Goal: Transaction & Acquisition: Purchase product/service

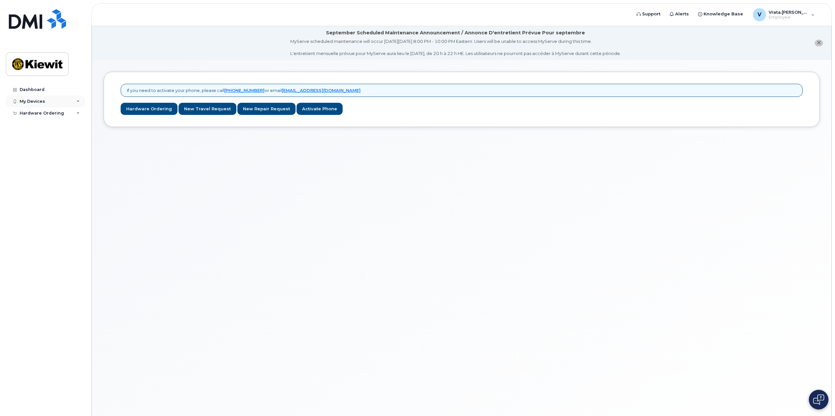
click at [43, 101] on div "My Devices" at bounding box center [33, 101] width 26 height 5
drag, startPoint x: 41, startPoint y: 112, endPoint x: 21, endPoint y: 149, distance: 42.3
click at [41, 113] on div "Add Device" at bounding box center [36, 114] width 26 height 6
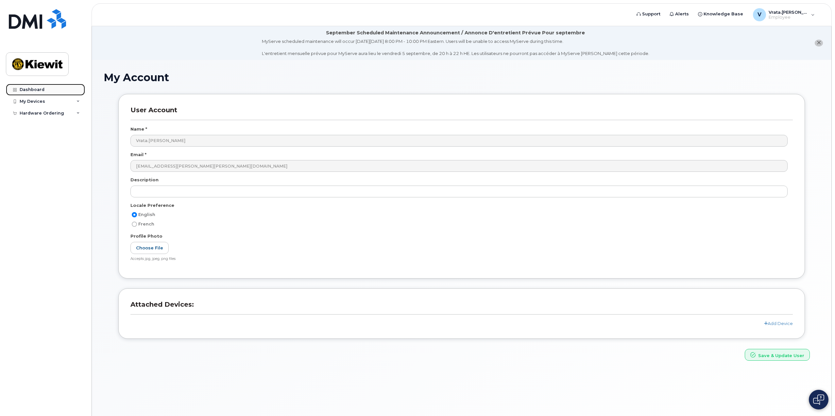
click at [53, 90] on link "Dashboard" at bounding box center [45, 90] width 79 height 12
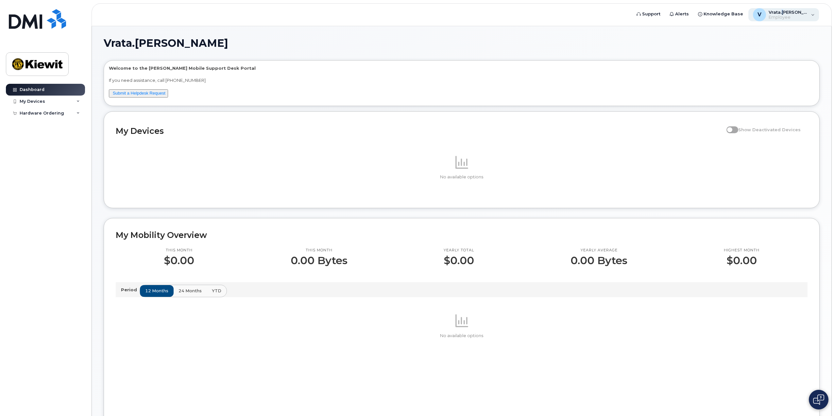
click at [799, 13] on span "Vrata.[PERSON_NAME]" at bounding box center [788, 11] width 39 height 5
click at [586, 65] on div "Welcome to the [PERSON_NAME] Mobile Support Desk Portal If you need assistance,…" at bounding box center [462, 83] width 716 height 45
click at [75, 114] on div "Hardware Ordering" at bounding box center [45, 113] width 79 height 12
drag, startPoint x: 32, startPoint y: 124, endPoint x: 69, endPoint y: 198, distance: 82.6
click at [33, 124] on div "New Order" at bounding box center [35, 125] width 25 height 6
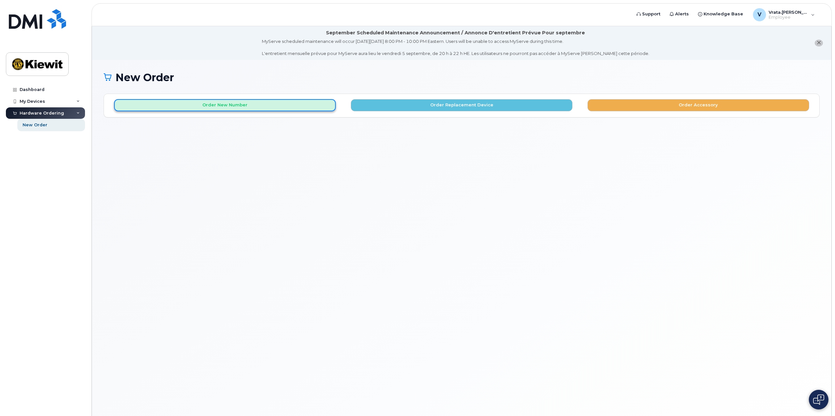
click at [217, 109] on button "Order New Number" at bounding box center [225, 105] width 222 height 12
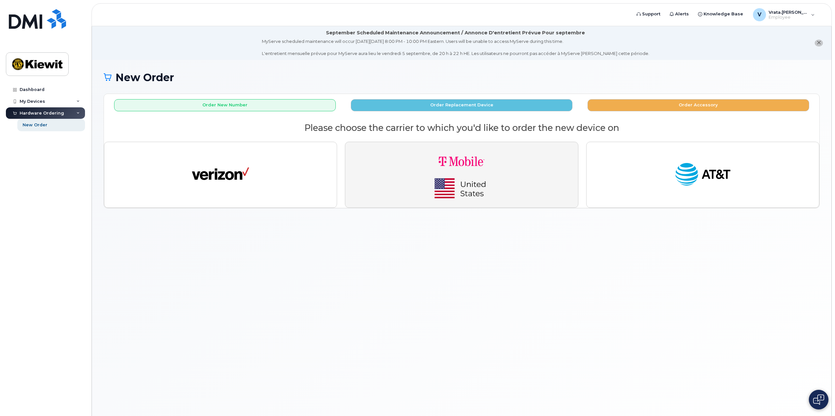
click at [487, 189] on img "button" at bounding box center [462, 174] width 92 height 55
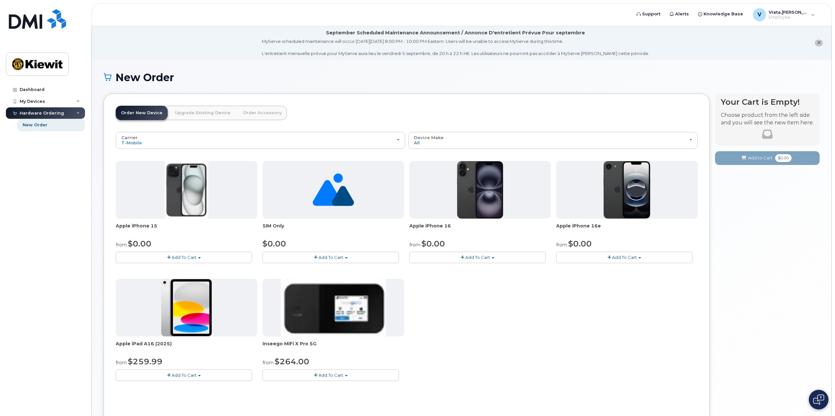
click at [473, 258] on span "Add To Cart" at bounding box center [477, 256] width 25 height 5
click at [474, 206] on img at bounding box center [480, 190] width 46 height 58
click at [462, 260] on button "Add To Cart" at bounding box center [477, 257] width 136 height 11
click at [454, 280] on link "$829.99 - Full Retail (128GB)" at bounding box center [453, 277] width 84 height 8
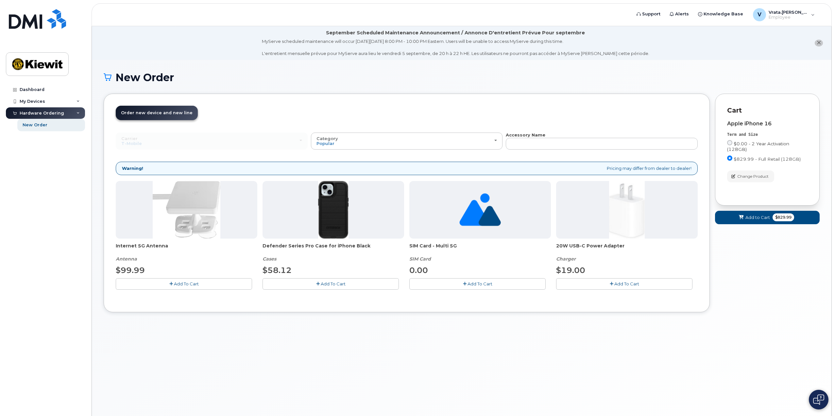
click at [748, 143] on span "$0.00 - 2 Year Activation (128GB)" at bounding box center [758, 146] width 62 height 11
click at [733, 143] on input "$0.00 - 2 Year Activation (128GB)" at bounding box center [729, 142] width 5 height 5
radio input "true"
click at [334, 283] on span "Add To Cart" at bounding box center [333, 283] width 25 height 5
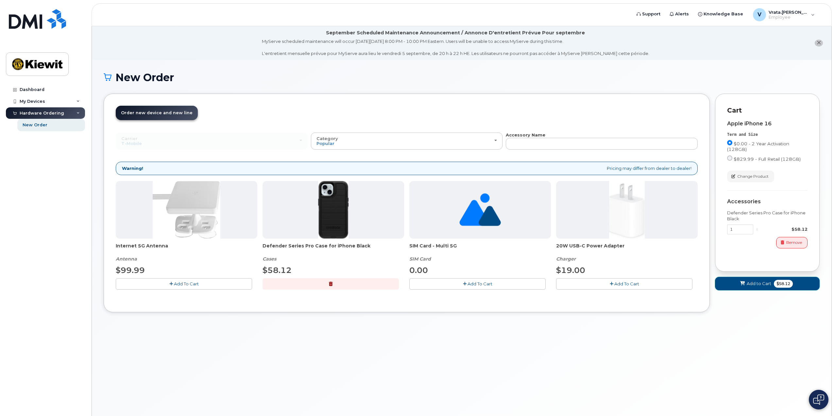
drag, startPoint x: 800, startPoint y: 287, endPoint x: 356, endPoint y: 286, distance: 444.8
click at [344, 291] on div "Order New Device Upgrade Existing Device Order Accessory Order new device and n…" at bounding box center [462, 208] width 716 height 228
click at [359, 286] on button "button" at bounding box center [331, 283] width 136 height 11
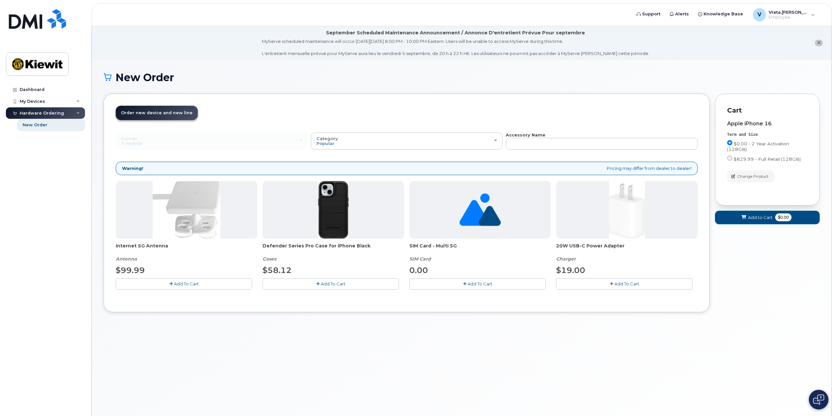
click at [807, 220] on button "Add to Cart $0.00" at bounding box center [767, 217] width 105 height 13
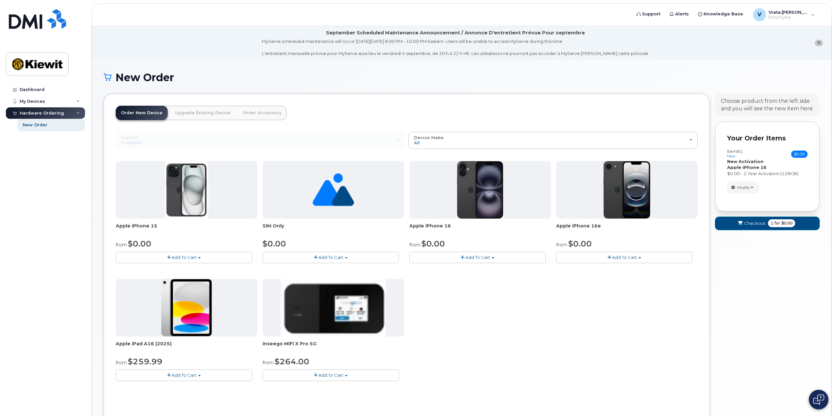
click at [793, 220] on span "1 for $0.00" at bounding box center [781, 223] width 27 height 8
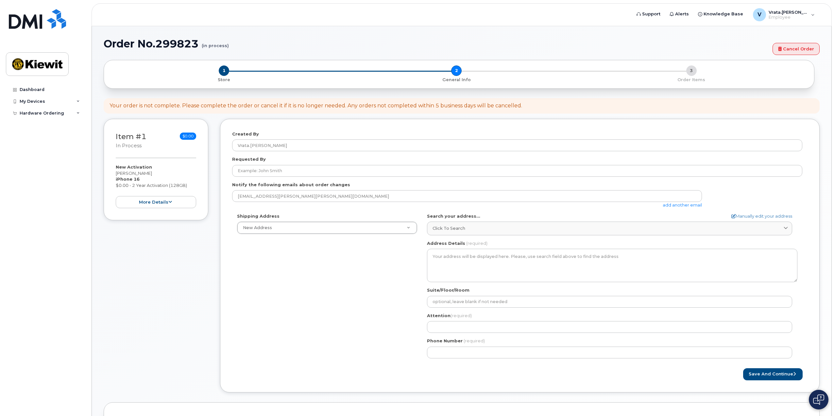
select select
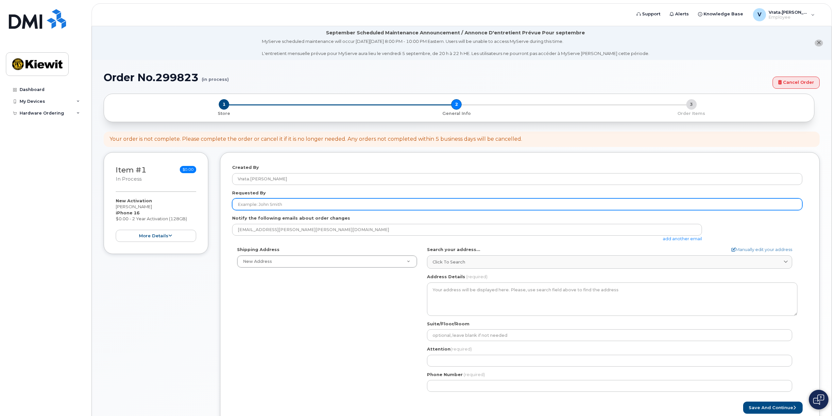
click at [258, 205] on input "Requested By" at bounding box center [517, 204] width 570 height 12
type input "[PERSON_NAME]"
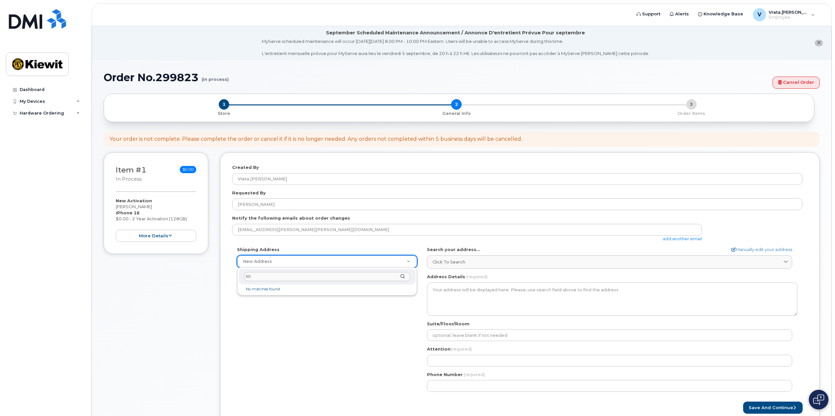
type input "6"
select select
click at [281, 267] on div "New Address" at bounding box center [327, 261] width 180 height 12
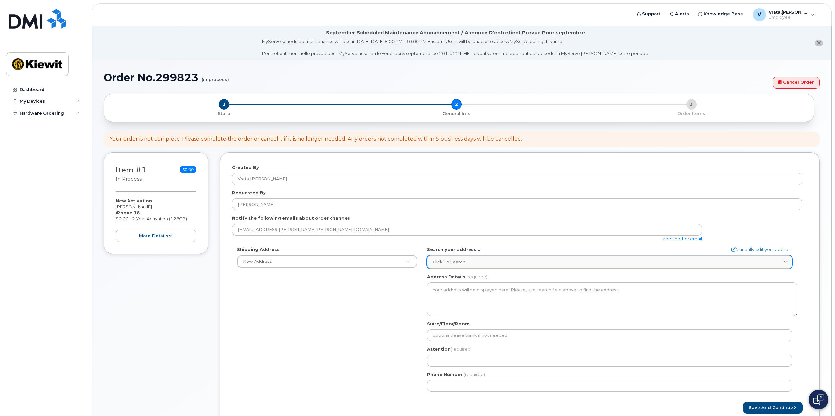
click at [516, 265] on div "Click to search" at bounding box center [610, 262] width 354 height 6
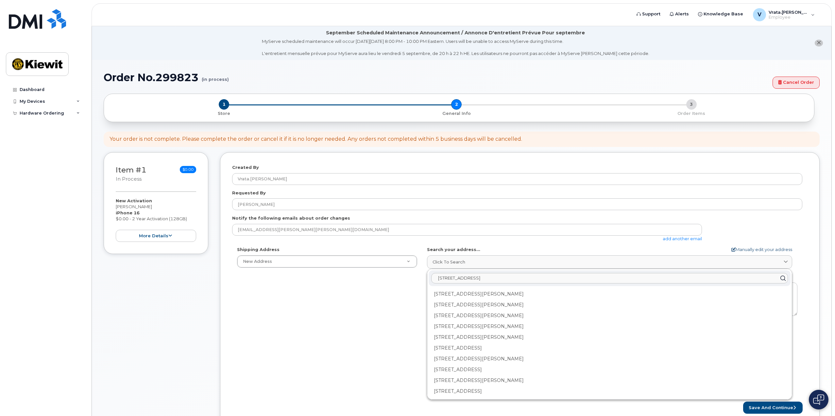
type input "607 Tallwood Lane, Green Brook, NJ"
click at [754, 247] on link "Manually edit your address" at bounding box center [762, 249] width 61 height 6
select select
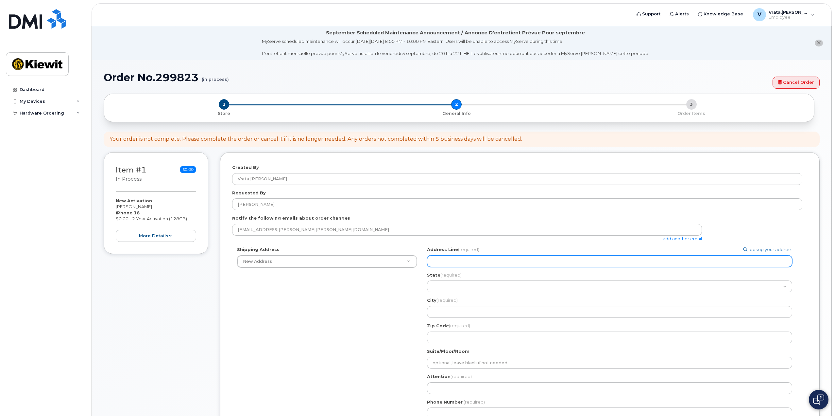
click at [467, 266] on input "Address Line (required)" at bounding box center [609, 261] width 365 height 12
select select
type input "6"
select select
type input "60"
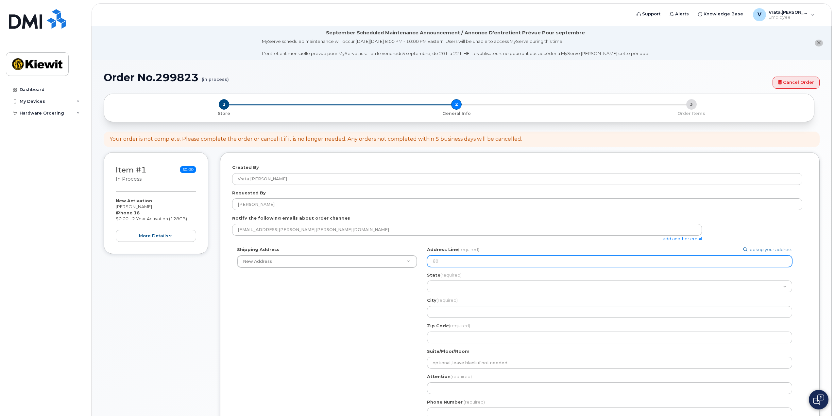
select select
type input "607"
select select
type input "607 T"
select select
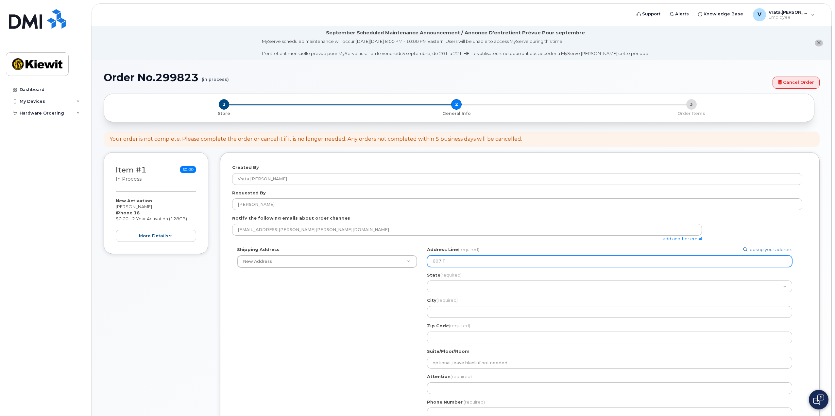
type input "607 Ta"
select select
type input "607 Tal"
select select
type input "607 Tall"
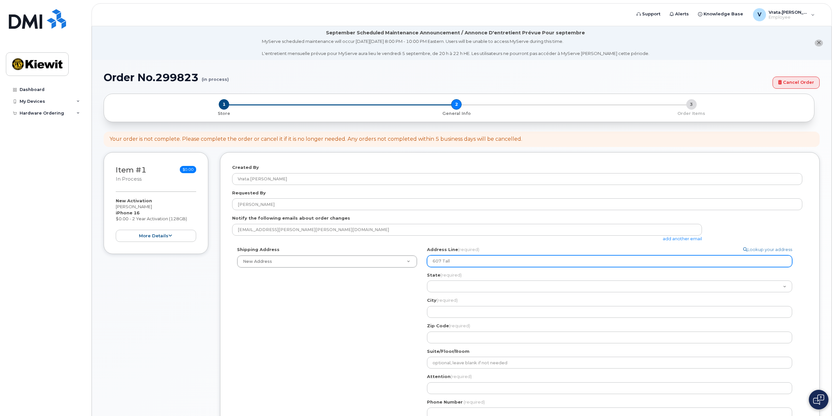
select select
type input "607 Tallw"
select select
type input "607 Tallwo"
select select
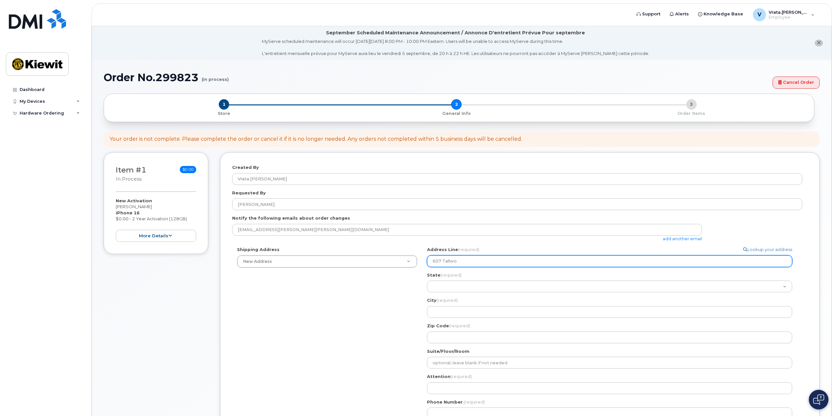
type input "607 Tallwoo"
select select
type input "607 Tallwood"
select select
type input "607 Tallwood L"
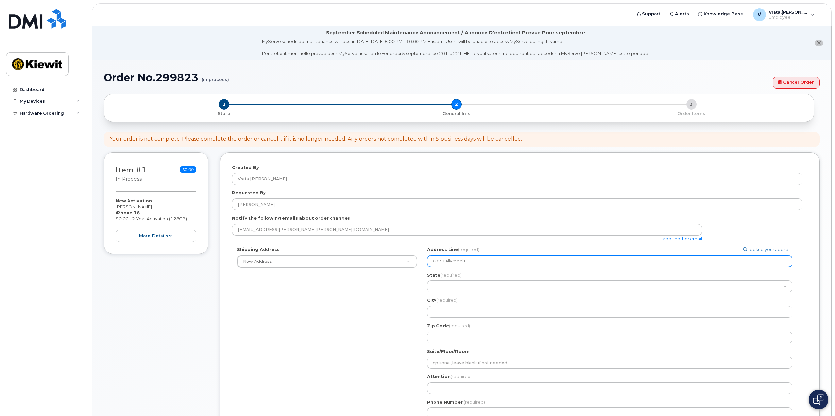
select select
type input "607 Tallwood La"
select select
type input "607 Tallwood Lab"
select select
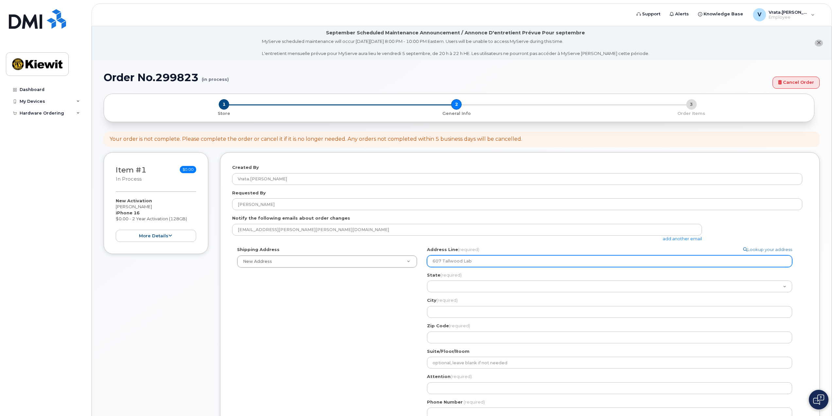
type input "607 Tallwood Labe"
select select
type input "607 Tallwood Lab"
select select
type input "607 Tallwood La"
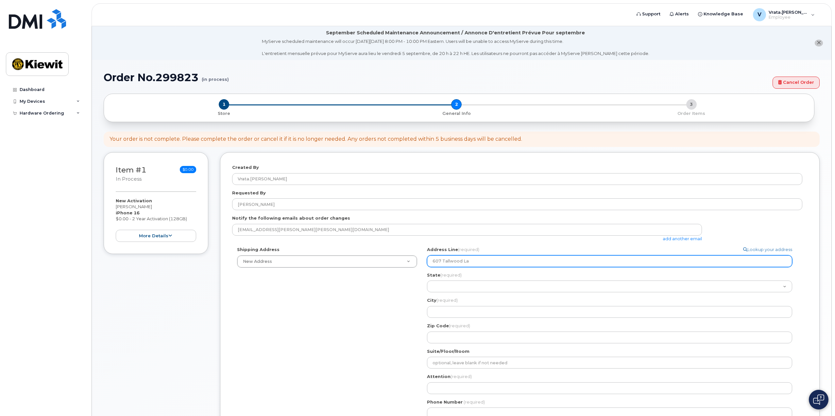
select select
type input "607 Tallwood Lan"
select select
type input "607 Tallwood Lane"
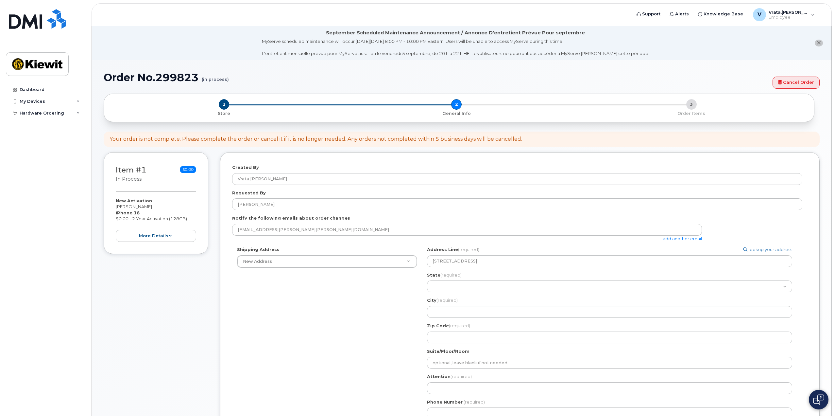
click at [476, 278] on div "State (required) Alabama Alaska American Samoa Arizona Arkansas California Colo…" at bounding box center [612, 282] width 371 height 21
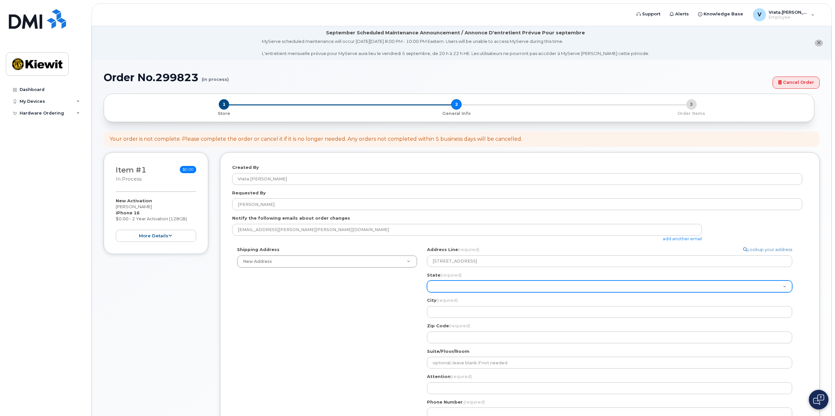
click at [476, 286] on select "Alabama Alaska American Samoa Arizona Arkansas California Colorado Connecticut …" at bounding box center [609, 286] width 365 height 12
select select "NJ"
click at [427, 280] on select "Alabama Alaska American Samoa Arizona Arkansas California Colorado Connecticut …" at bounding box center [609, 286] width 365 height 12
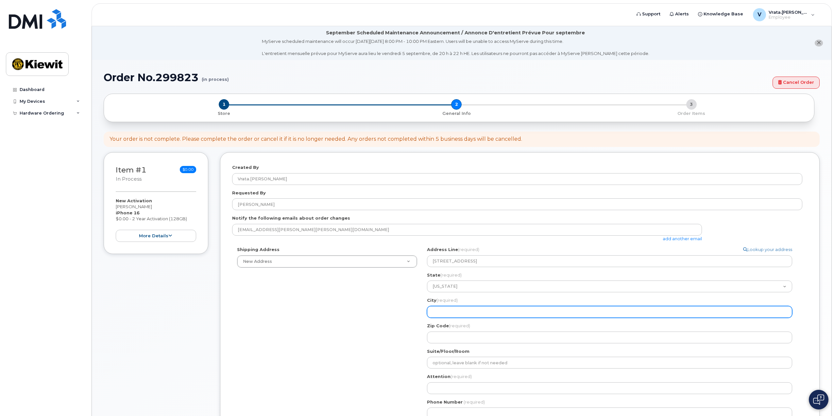
click at [460, 313] on input "City (required)" at bounding box center [609, 312] width 365 height 12
select select
type input "G"
select select
type input "Gr"
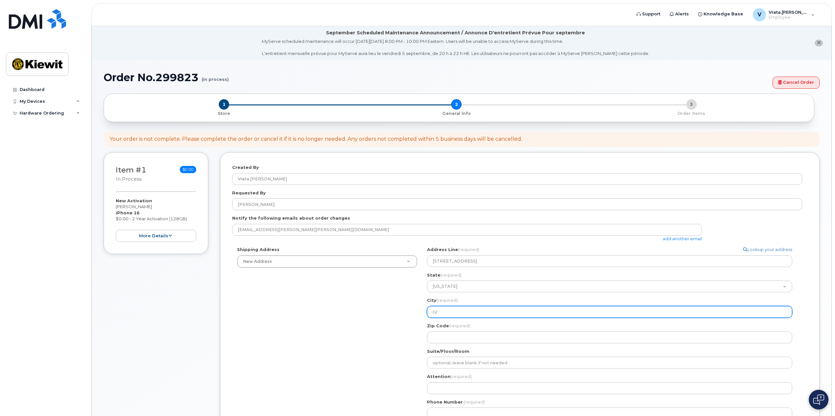
select select
type input "Gre"
select select
type input "Gree"
select select
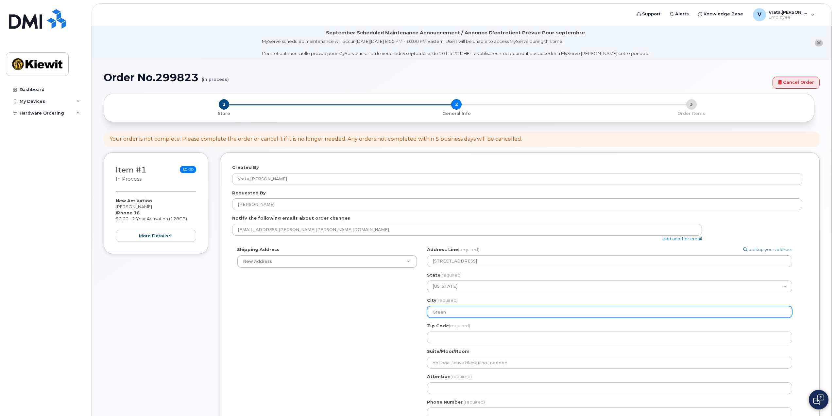
type input "Green"
select select
type input "Green B"
select select
type input "Green Br"
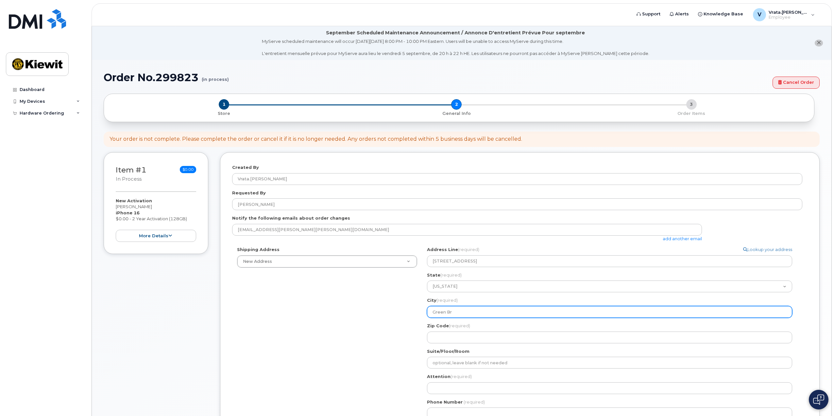
select select
type input "Green Bro"
select select
type input "Green Broo"
select select
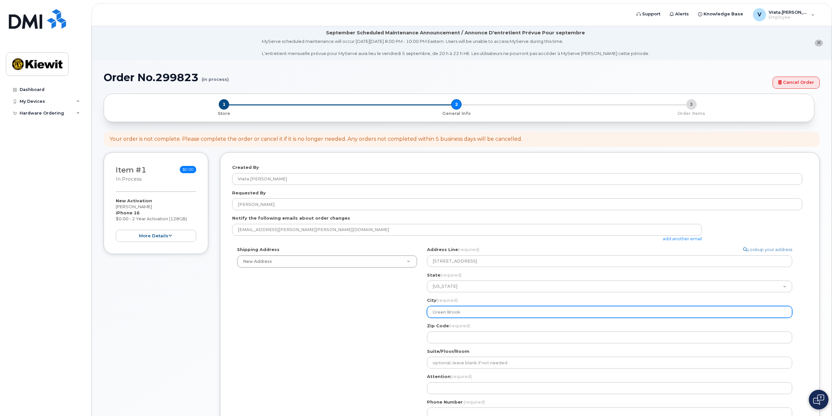
type input "Green Brook"
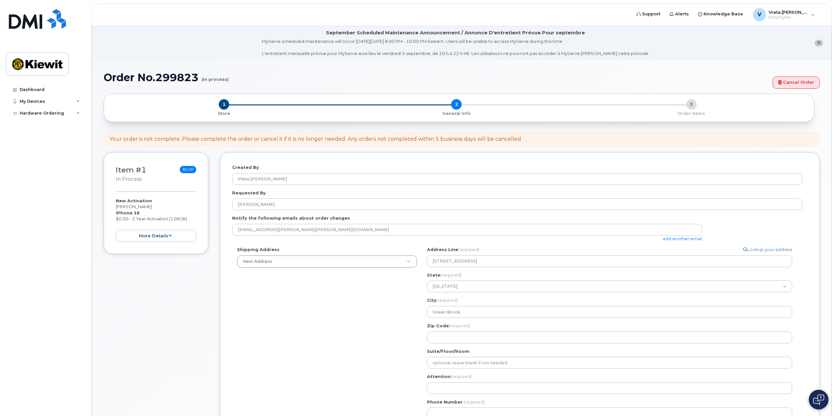
click at [484, 326] on div "Zip Code (required)" at bounding box center [612, 332] width 371 height 21
click at [484, 331] on div "Zip Code (required)" at bounding box center [612, 332] width 371 height 21
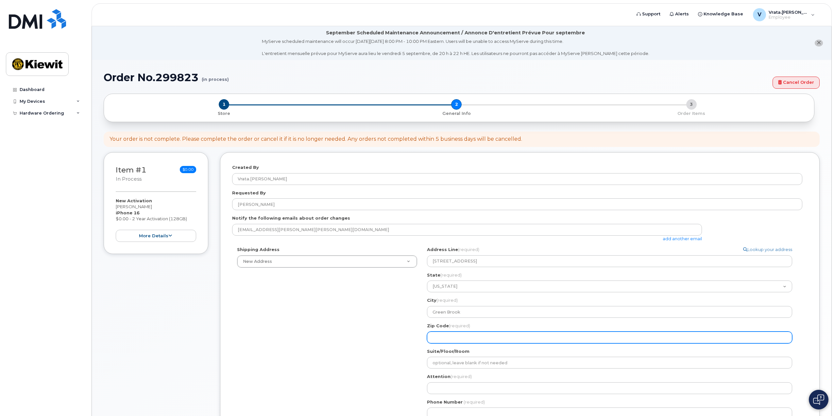
click at [485, 339] on input "Zip Code (required)" at bounding box center [609, 337] width 365 height 12
select select
type input "0"
select select
type input "08"
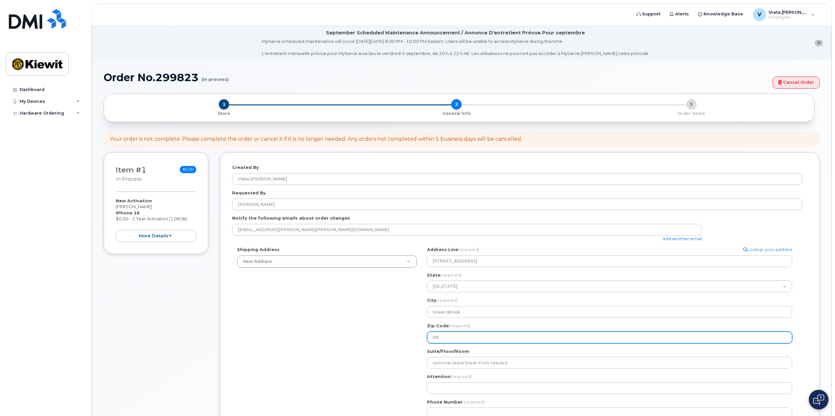
select select
type input "088"
select select
type input "0881"
select select
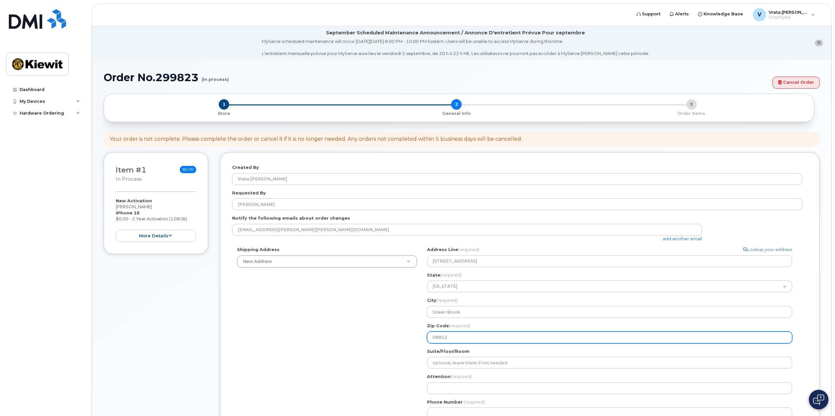
type input "08812"
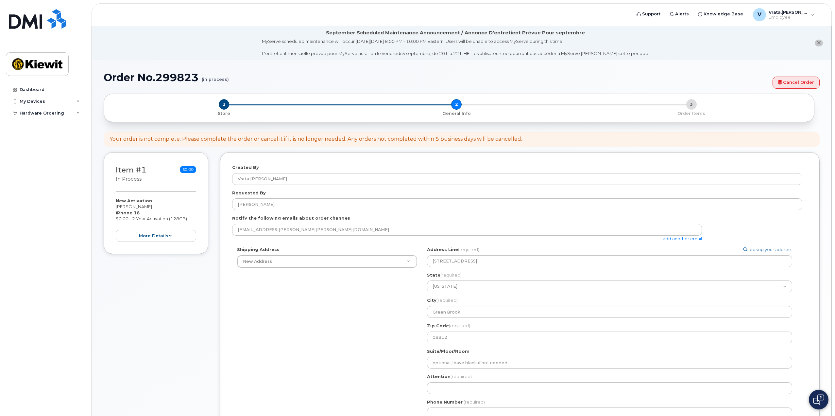
click at [360, 335] on div "Shipping Address New Address New Address NJ Green Brook Search your address... …" at bounding box center [517, 335] width 570 height 178
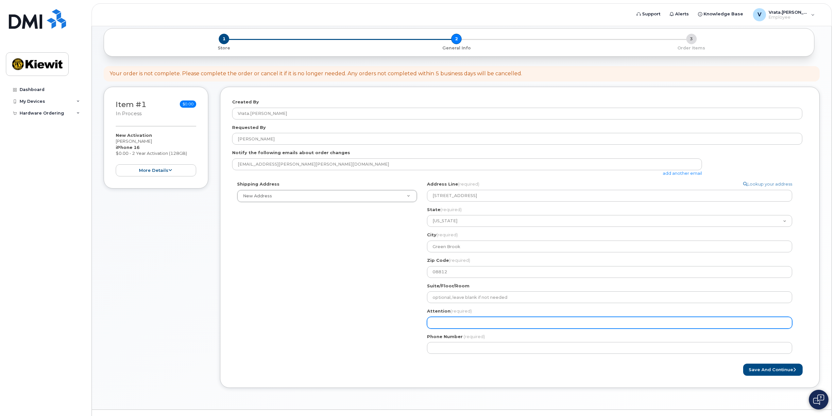
click at [481, 324] on input "Attention (required)" at bounding box center [609, 323] width 365 height 12
select select
type input "V"
select select
type input "Vr"
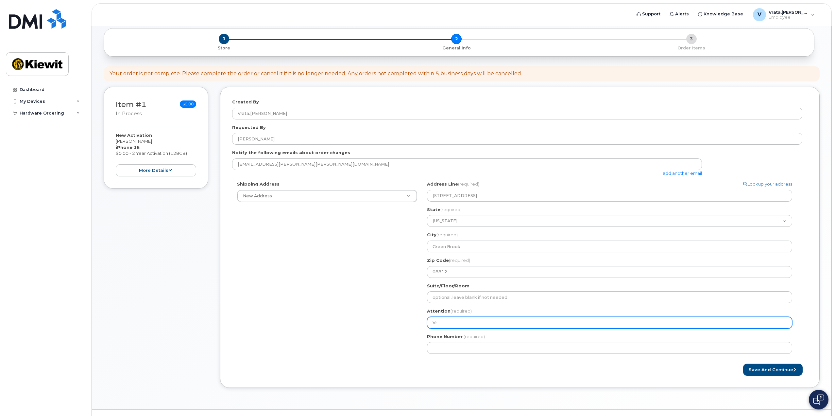
select select
type input "Vra"
select select
type input "Vrat"
select select
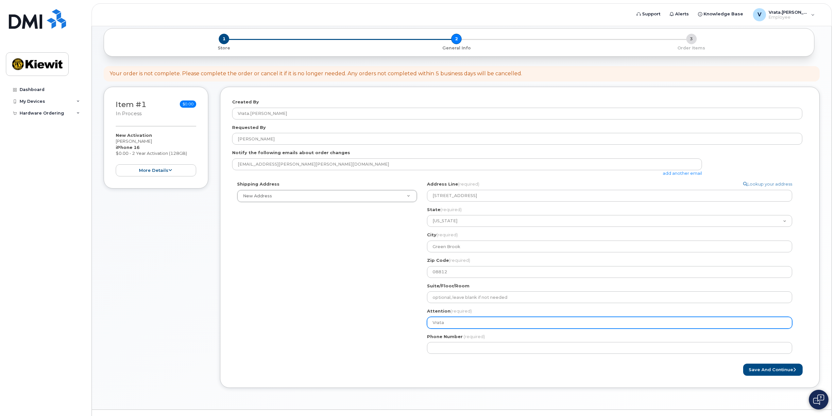
type input "Vrata"
select select
type input "Vrata P"
select select
type input "Vrata Pa"
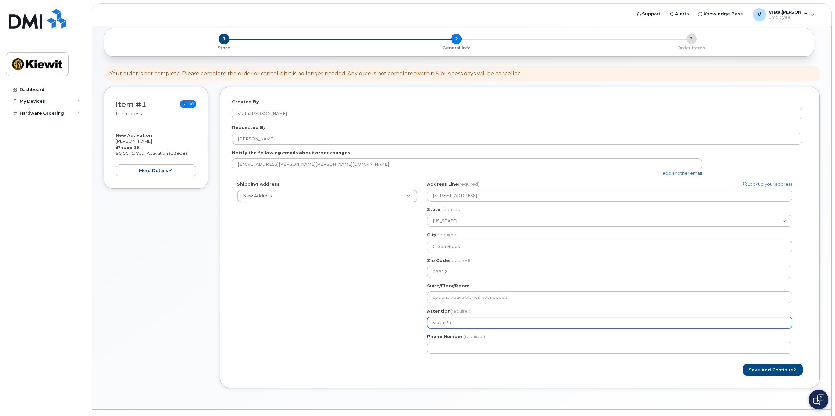
select select
type input "Vrata Pat"
select select
type input "Vrata Pate"
select select
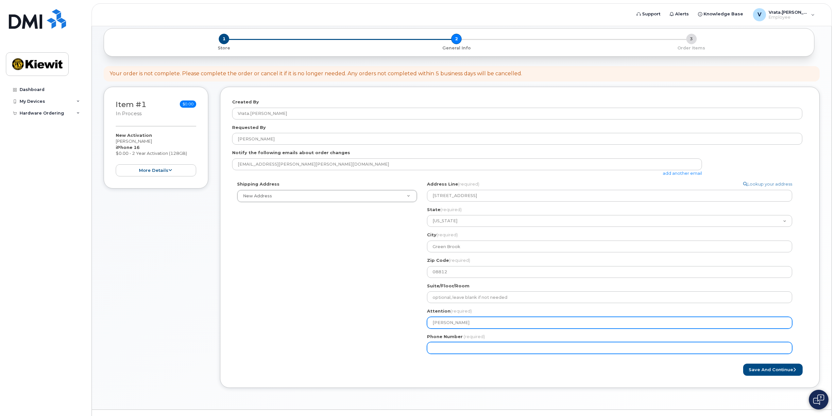
type input "[PERSON_NAME]"
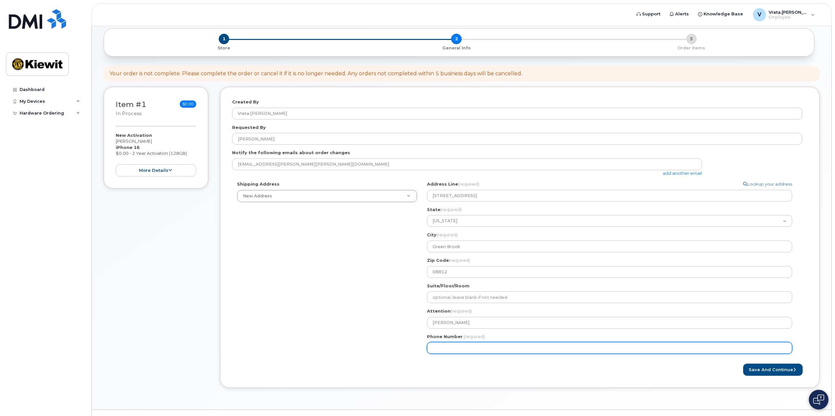
click at [486, 353] on input "Phone Number" at bounding box center [609, 348] width 365 height 12
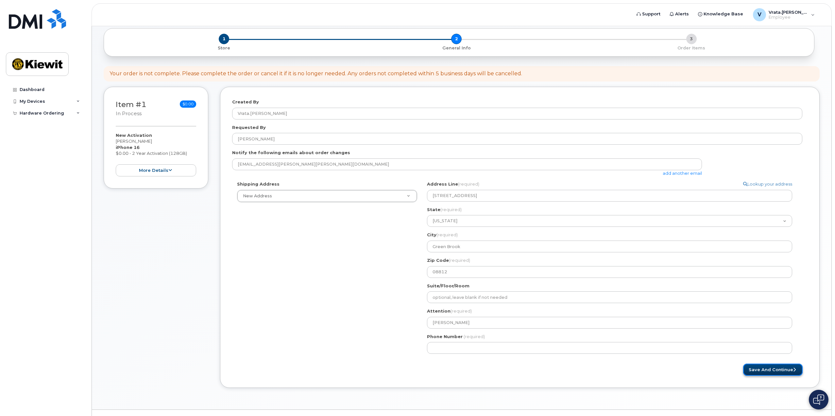
click at [793, 367] on button "Save and Continue" at bounding box center [773, 369] width 60 height 12
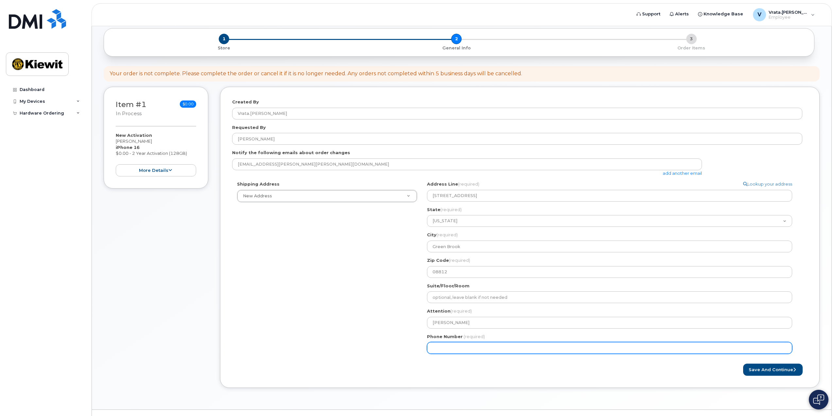
click at [516, 344] on input "Phone Number" at bounding box center [609, 348] width 365 height 12
drag, startPoint x: 484, startPoint y: 346, endPoint x: 491, endPoint y: 347, distance: 7.3
click at [485, 346] on input "Phone Number" at bounding box center [609, 348] width 365 height 12
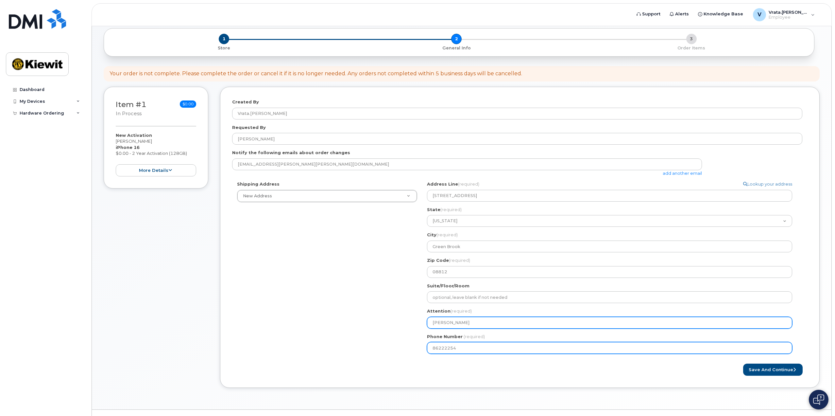
type input "862222545"
select select
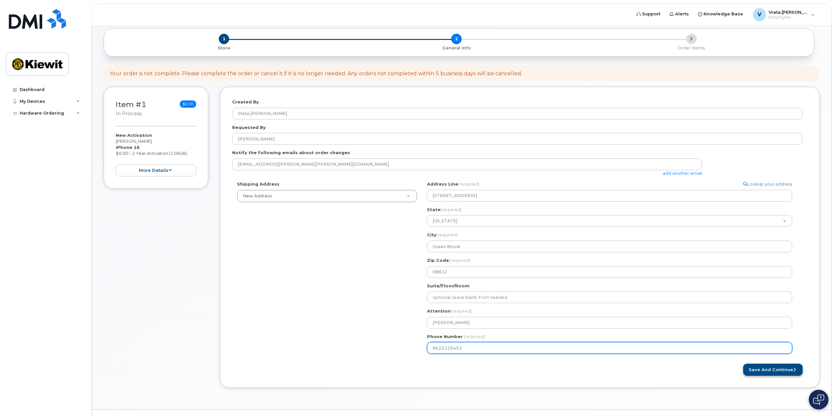
type input "8622225452"
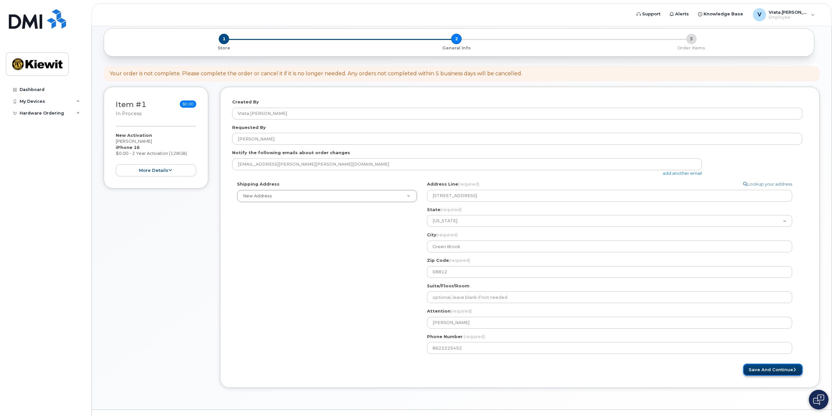
click at [773, 373] on button "Save and Continue" at bounding box center [773, 369] width 60 height 12
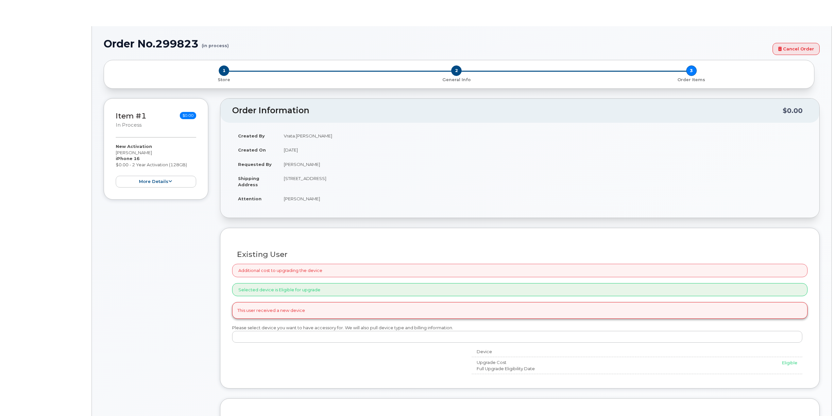
radio input "true"
select select
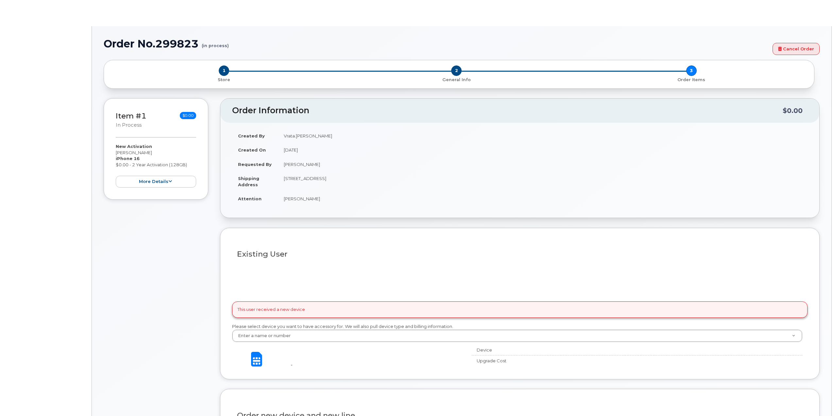
type input "2159652"
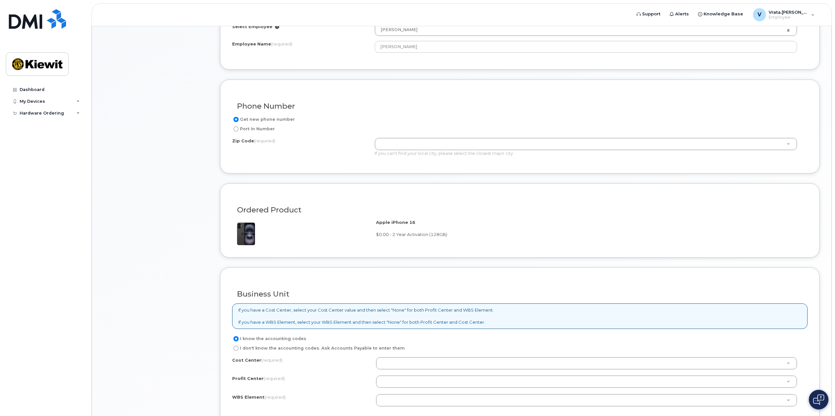
scroll to position [327, 0]
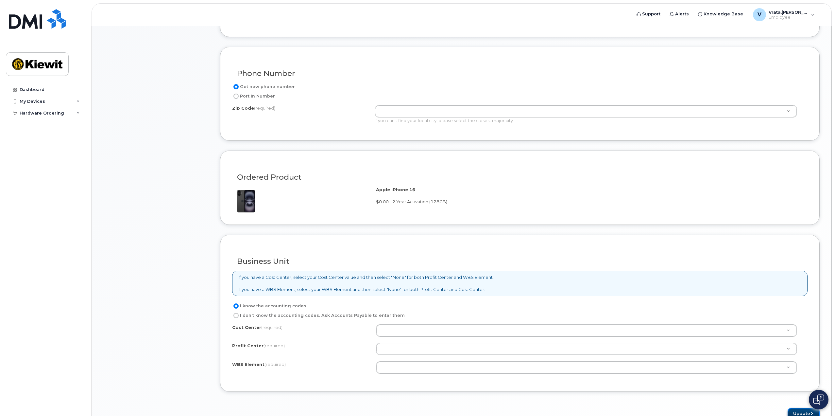
click at [798, 415] on button "Update" at bounding box center [804, 414] width 32 height 12
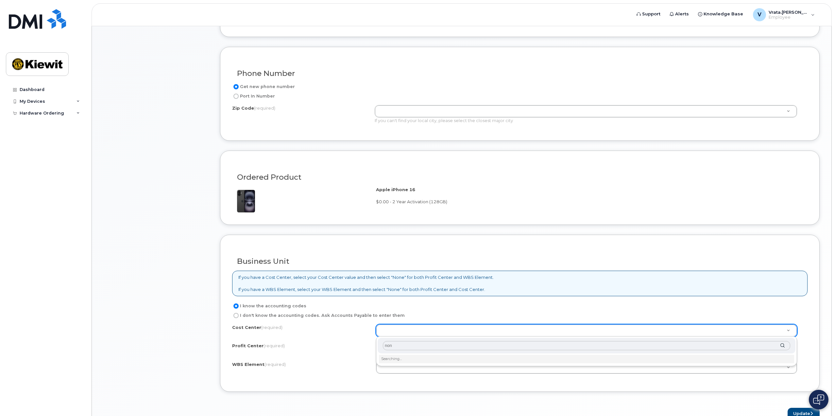
type input "none"
type input "None"
click at [805, 413] on button "Update" at bounding box center [804, 414] width 32 height 12
click at [275, 312] on label "I don't know the accounting codes. Ask Accounts Payable to enter them" at bounding box center [318, 315] width 173 height 8
click at [239, 313] on input "I don't know the accounting codes. Ask Accounts Payable to enter them" at bounding box center [236, 315] width 5 height 5
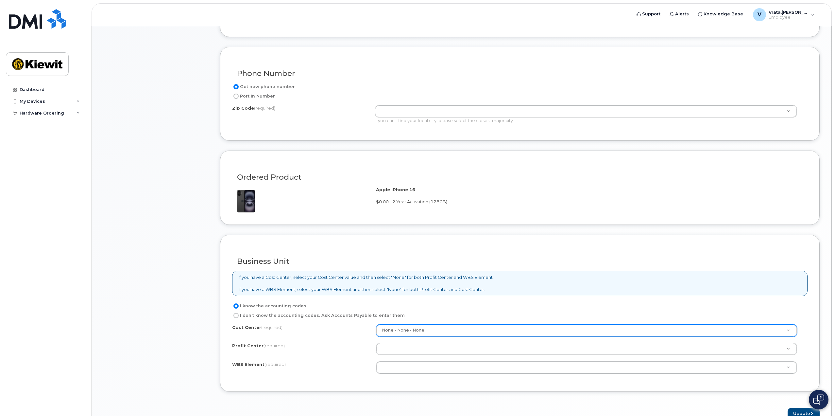
radio input "true"
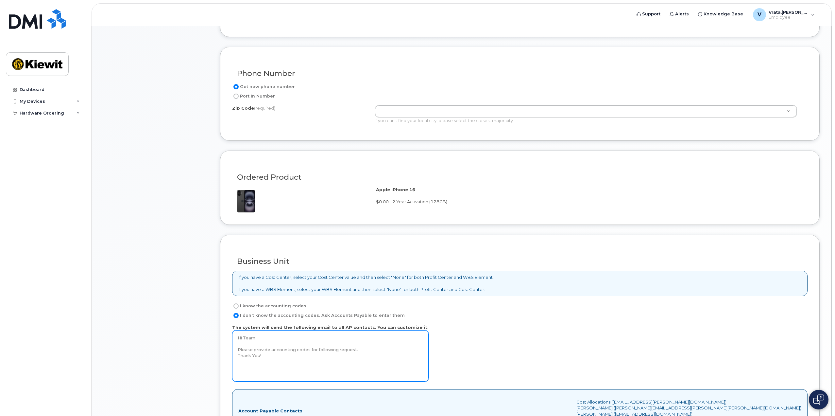
click at [271, 368] on textarea "Hi Team, Please provide accounting codes for following request. Thank You!" at bounding box center [330, 355] width 197 height 51
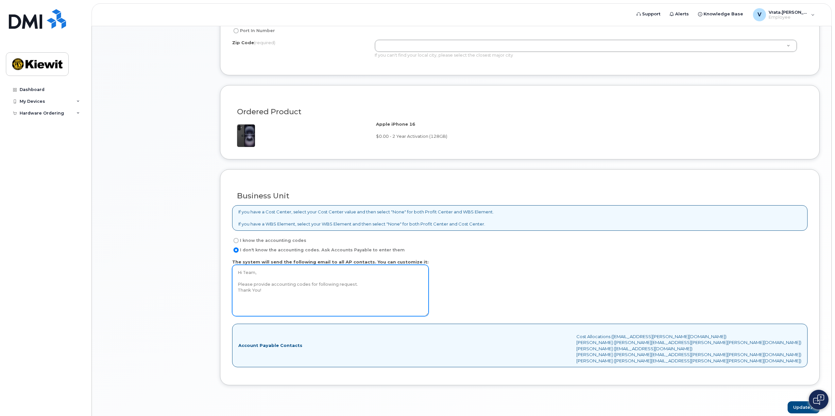
scroll to position [423, 0]
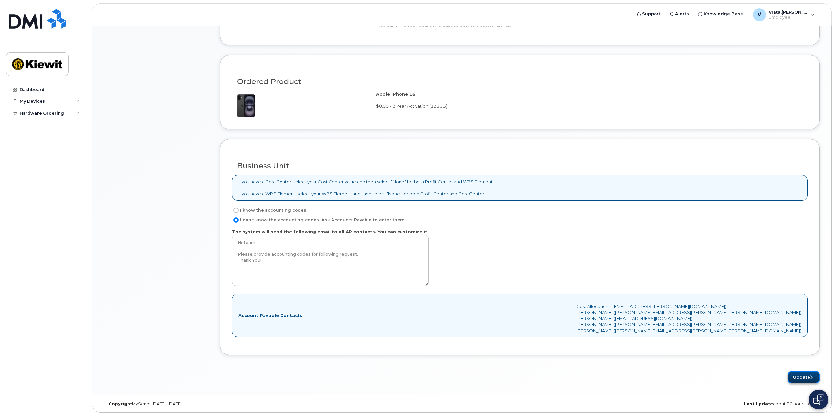
click at [811, 378] on icon "submit" at bounding box center [811, 377] width 3 height 4
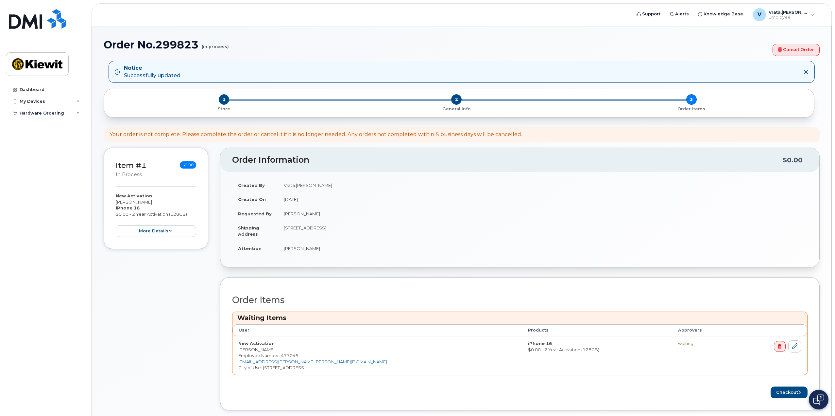
scroll to position [65, 0]
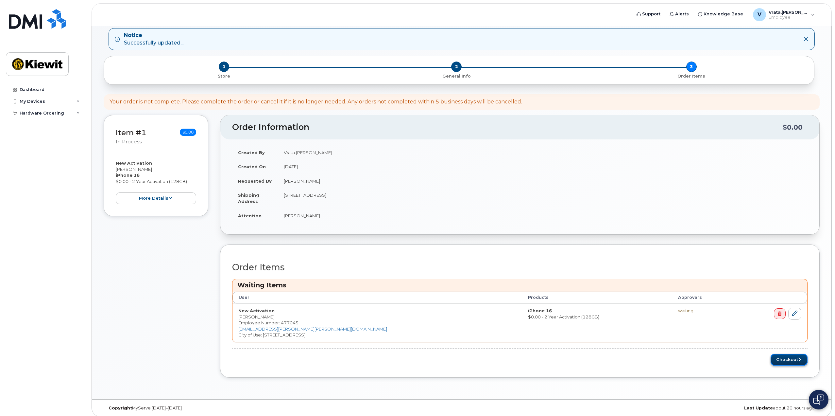
click at [787, 362] on button "Checkout" at bounding box center [789, 360] width 37 height 12
